Goal: Information Seeking & Learning: Learn about a topic

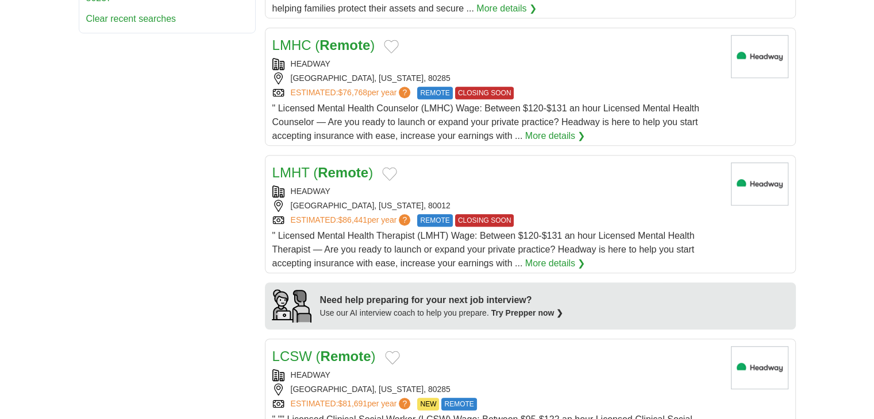
scroll to position [769, 0]
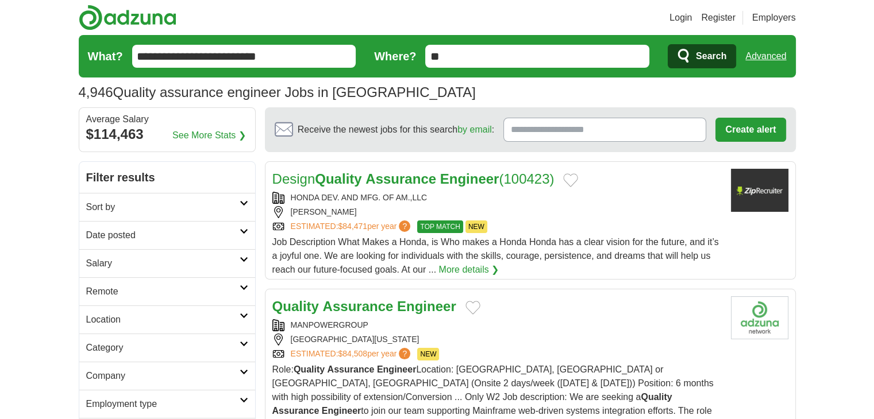
click at [246, 291] on link "Remote" at bounding box center [167, 292] width 176 height 28
click at [103, 320] on link "Remote jobs" at bounding box center [112, 319] width 52 height 10
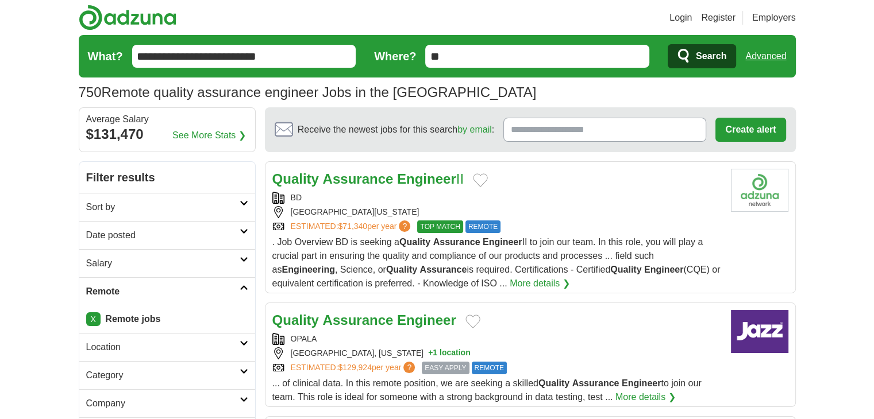
click at [694, 53] on button "Search" at bounding box center [702, 56] width 68 height 24
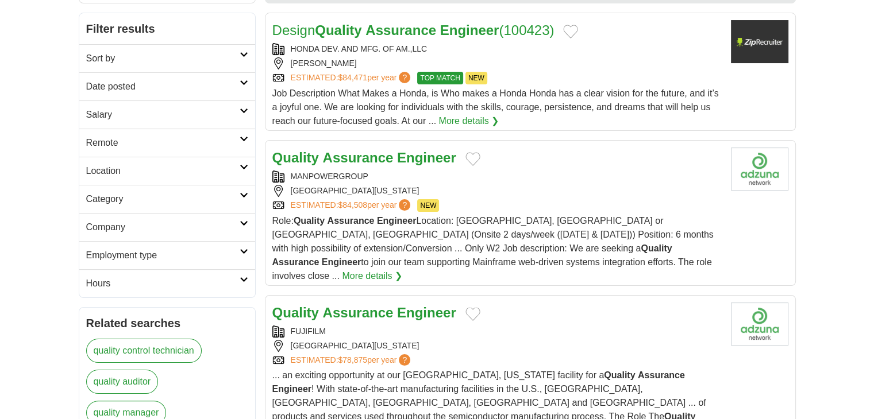
scroll to position [153, 0]
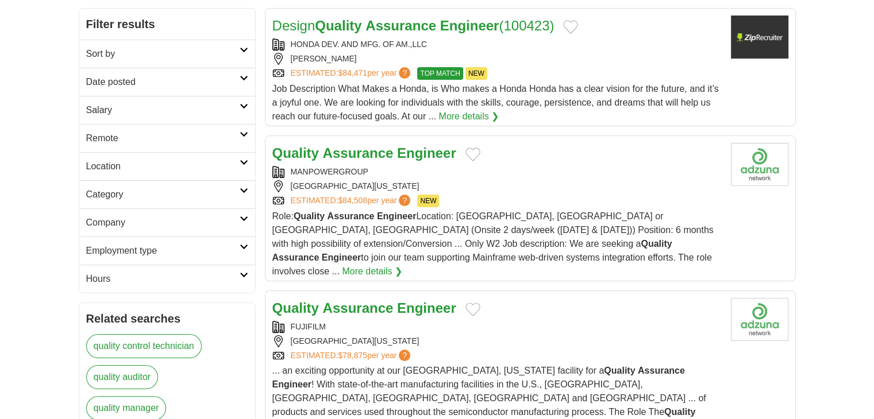
click at [248, 133] on icon at bounding box center [244, 135] width 9 height 6
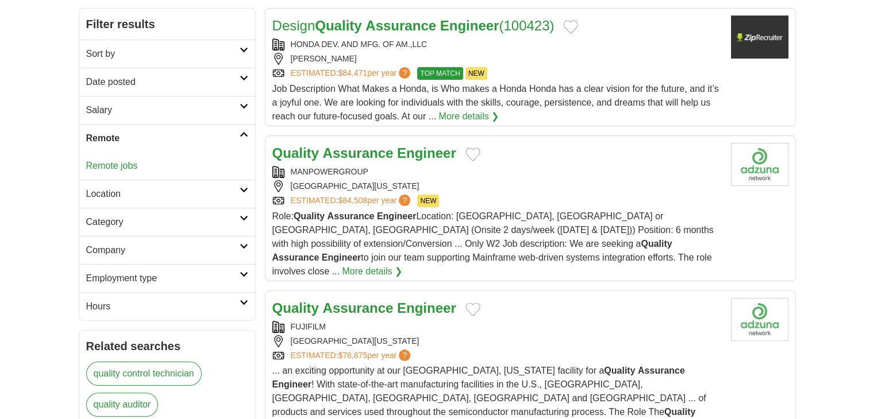
click at [109, 168] on link "Remote jobs" at bounding box center [112, 166] width 52 height 10
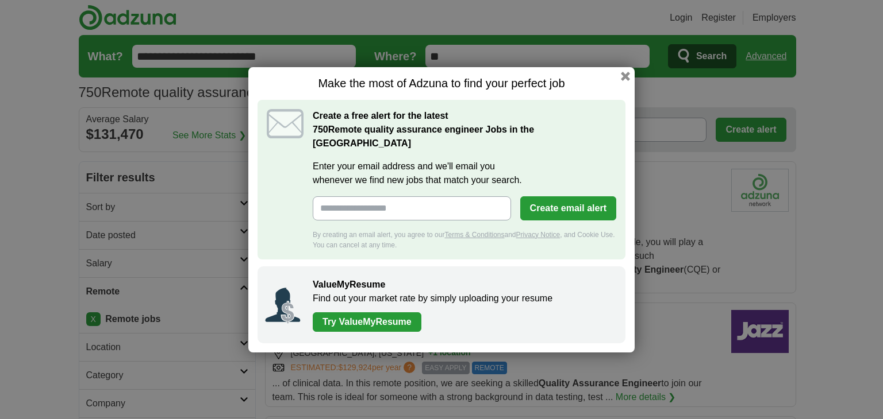
click at [629, 88] on div "Make the most of Adzuna to find your perfect job Create a free alert for the la…" at bounding box center [441, 210] width 386 height 286
click at [629, 82] on button "button" at bounding box center [625, 76] width 13 height 13
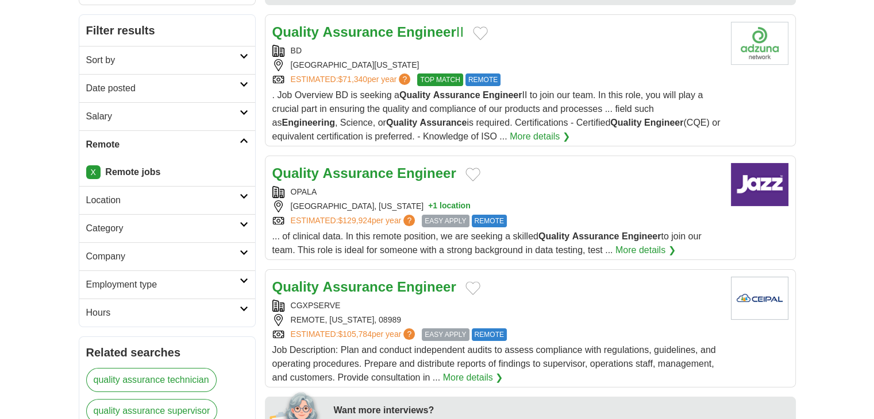
scroll to position [143, 0]
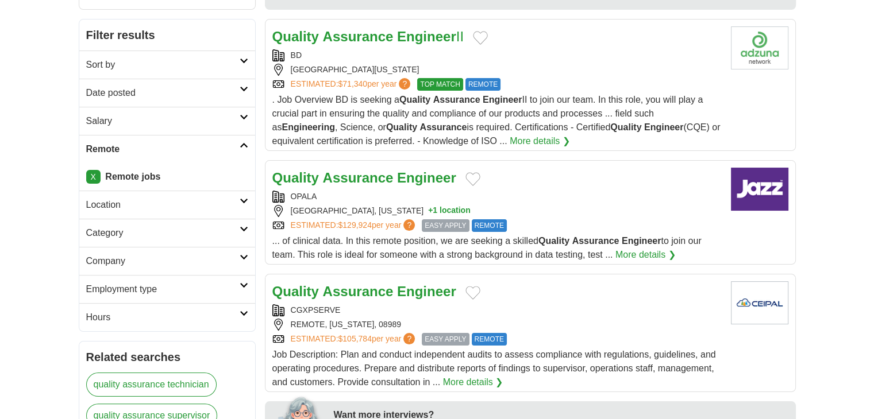
click at [247, 196] on link "Location" at bounding box center [167, 205] width 176 height 28
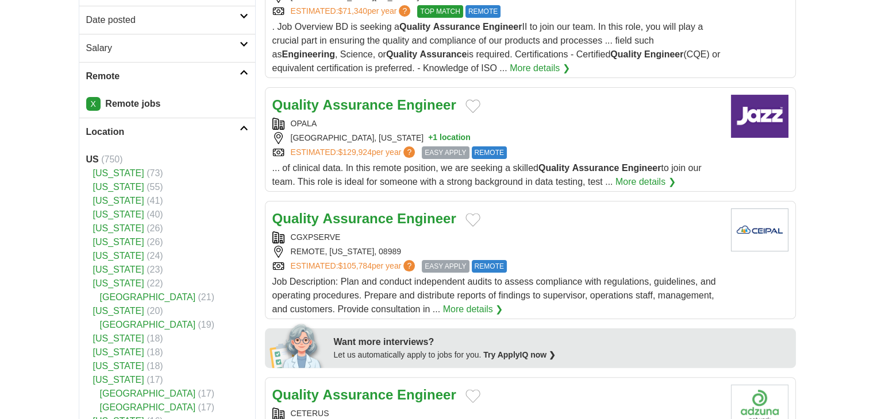
scroll to position [225, 0]
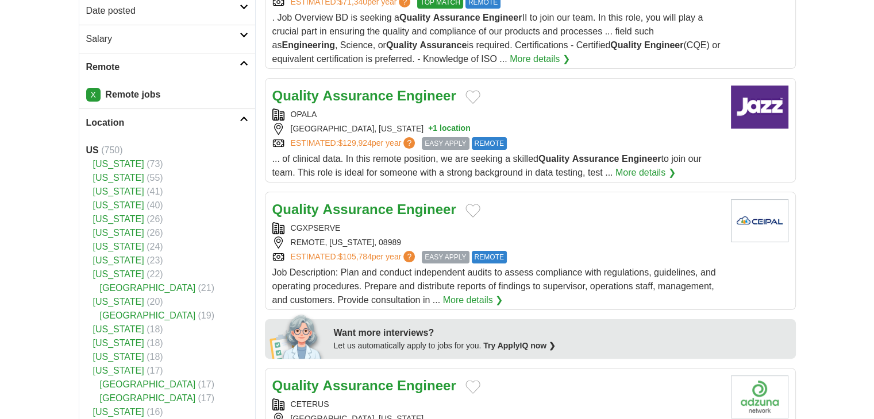
click at [109, 148] on span "(750)" at bounding box center [111, 150] width 21 height 10
click at [248, 120] on link "Location" at bounding box center [167, 123] width 176 height 28
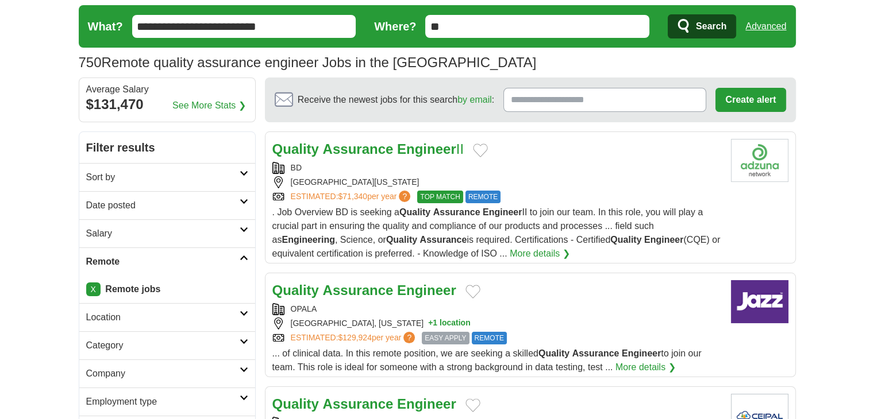
scroll to position [28, 0]
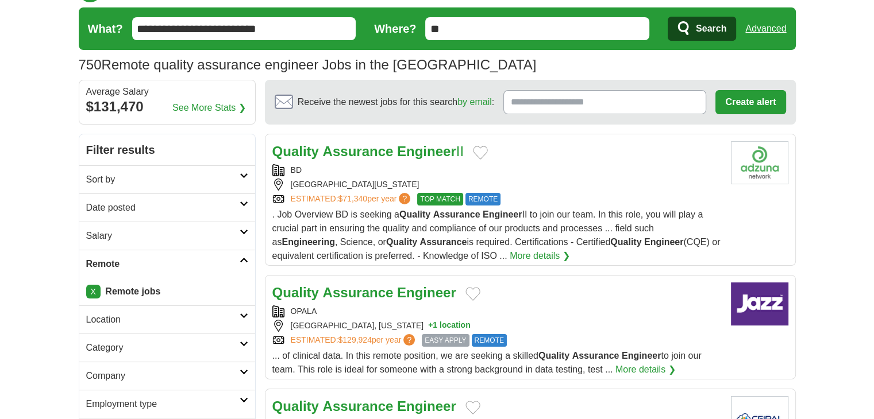
click at [241, 206] on link "Date posted" at bounding box center [167, 208] width 176 height 28
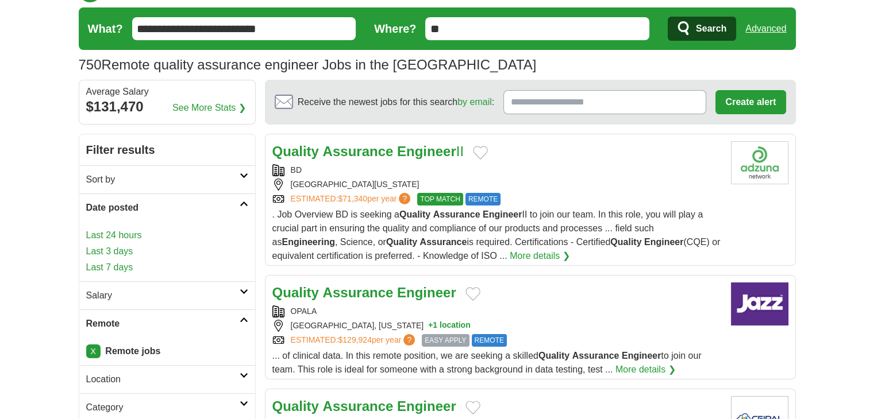
click at [122, 256] on link "Last 3 days" at bounding box center [167, 252] width 162 height 14
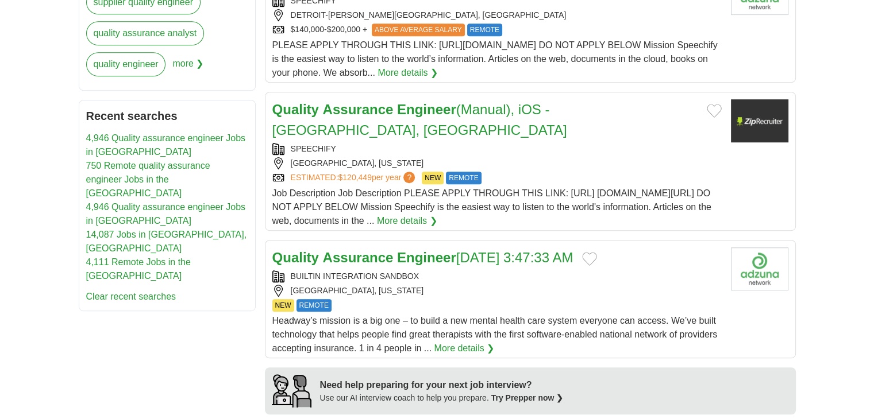
scroll to position [652, 0]
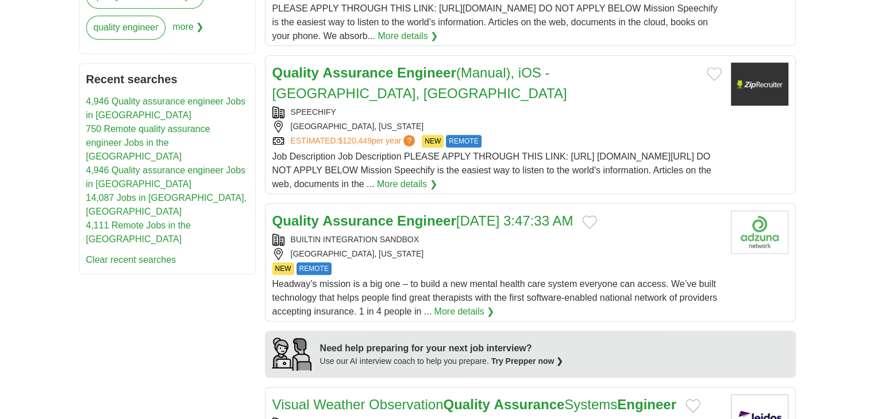
click at [381, 213] on strong "Assurance" at bounding box center [358, 221] width 71 height 16
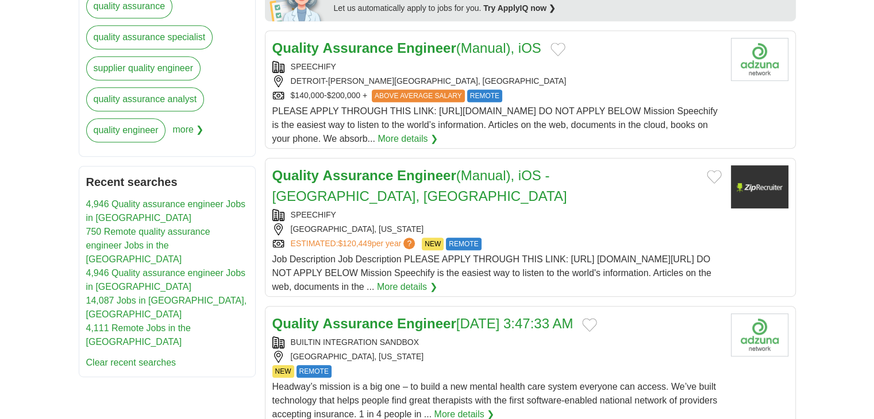
scroll to position [0, 0]
